Goal: Find specific page/section: Find specific page/section

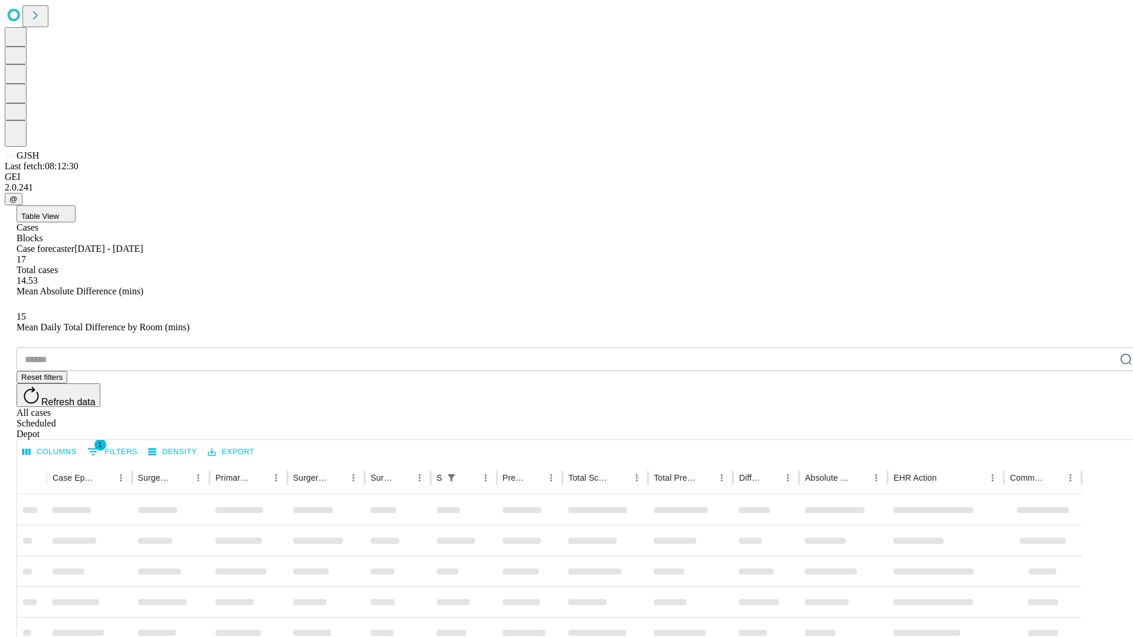
click at [1103, 429] on div "Depot" at bounding box center [579, 434] width 1124 height 11
